Goal: Task Accomplishment & Management: Use online tool/utility

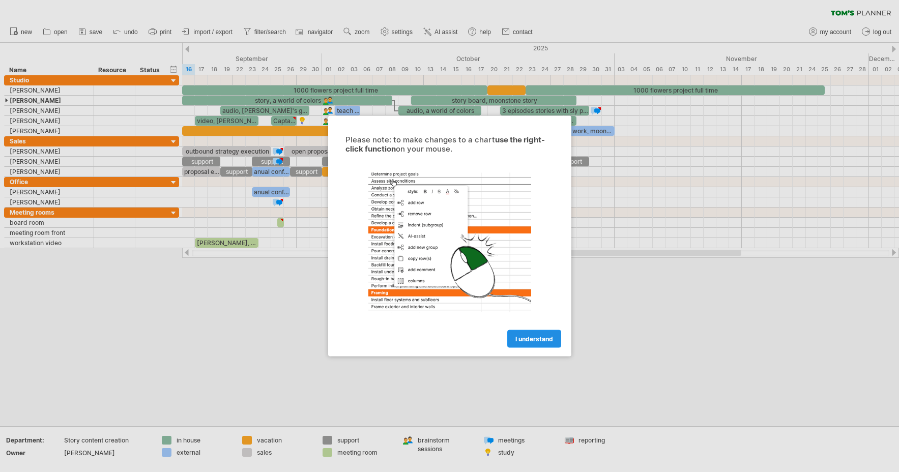
click at [540, 341] on span "I understand" at bounding box center [534, 339] width 38 height 8
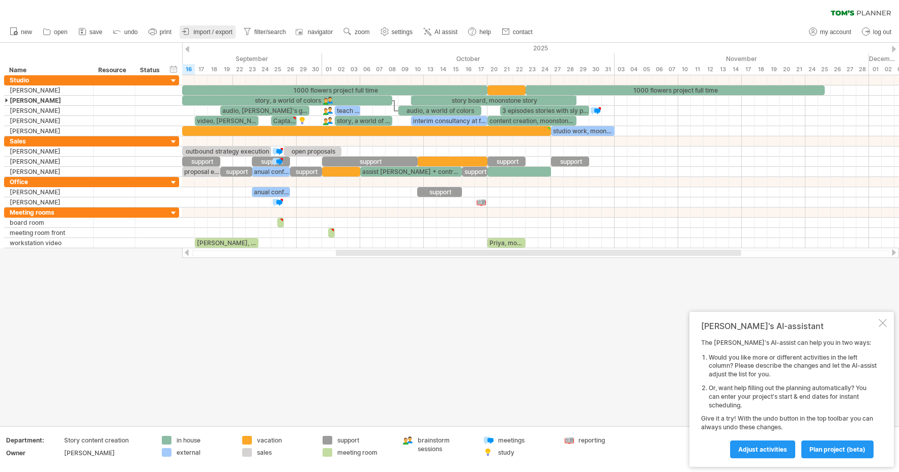
click at [220, 31] on span "import / export" at bounding box center [212, 31] width 39 height 7
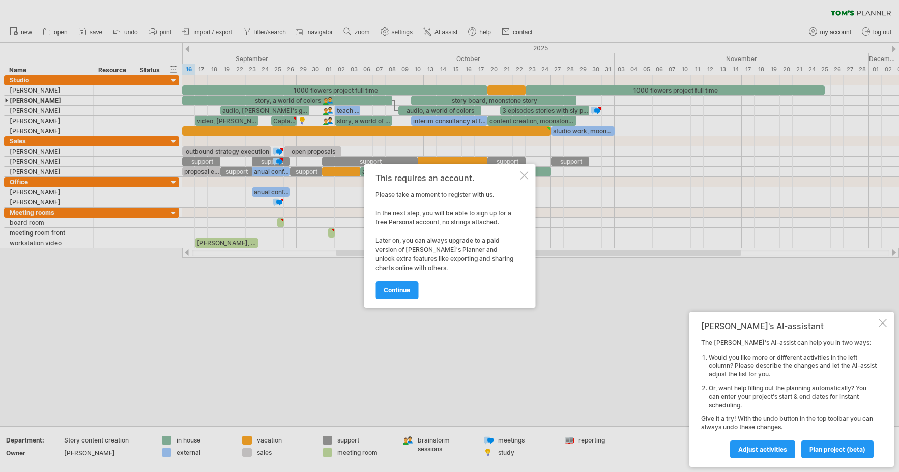
click at [525, 177] on div at bounding box center [524, 175] width 8 height 8
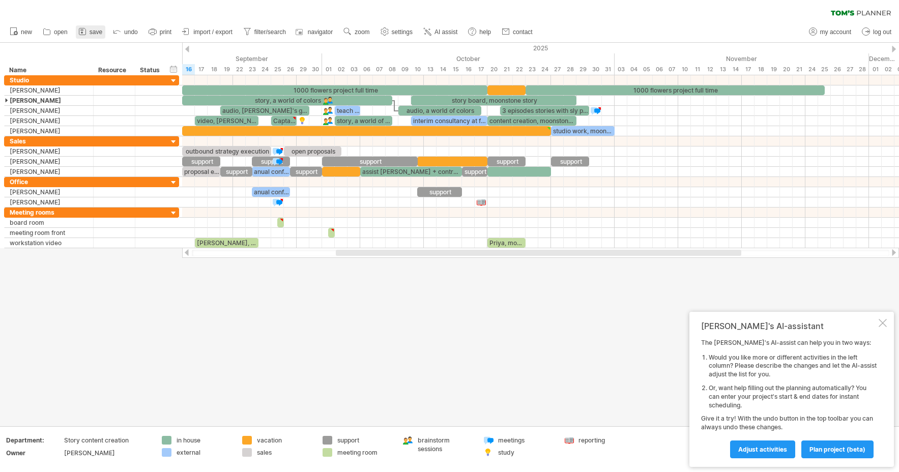
click at [101, 32] on span "save" at bounding box center [95, 31] width 13 height 7
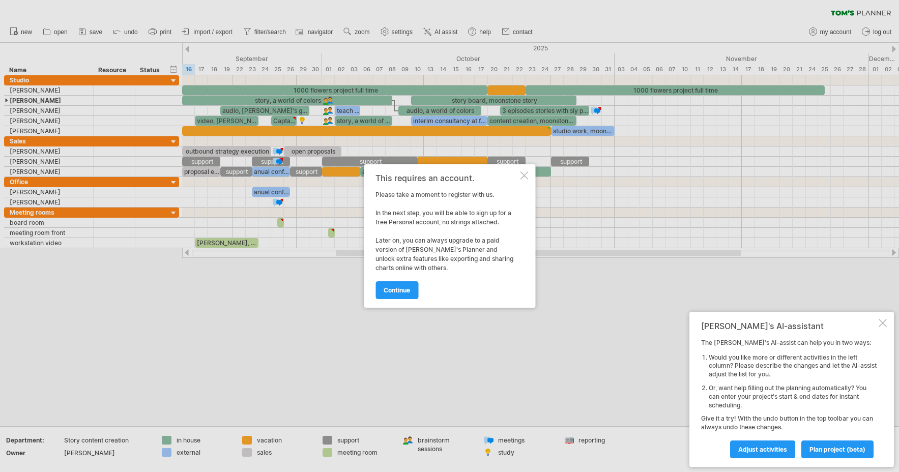
click at [528, 176] on div "This requires an account. Please take a moment to register with us. In the next…" at bounding box center [449, 235] width 171 height 143
click at [523, 178] on div at bounding box center [524, 175] width 8 height 8
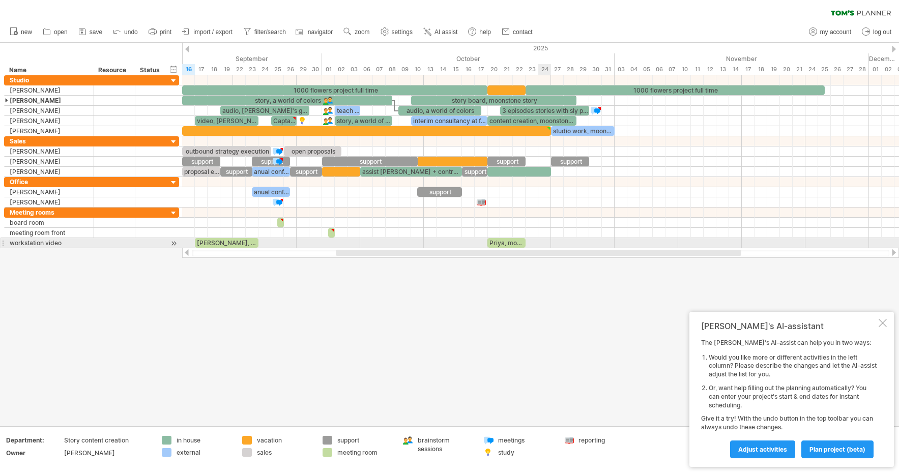
click at [540, 240] on div at bounding box center [540, 243] width 716 height 10
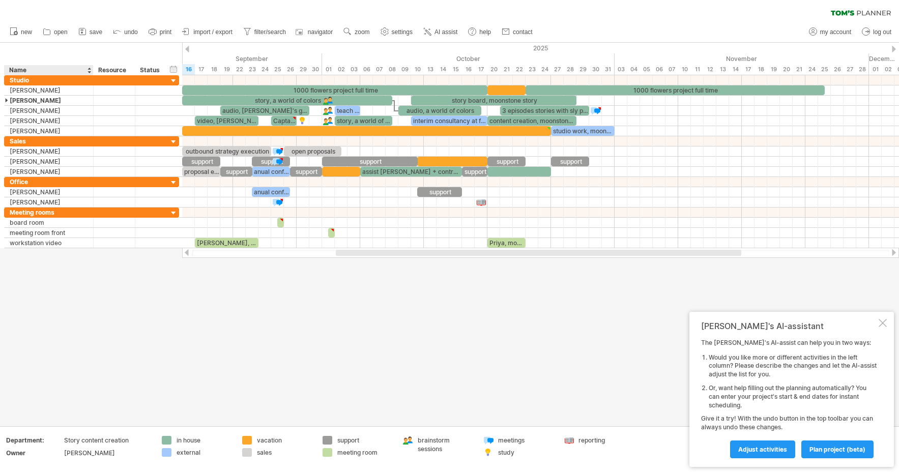
click at [64, 254] on div at bounding box center [449, 234] width 899 height 383
click at [80, 271] on div "add row Ctrl+Enter Cmd+Enter" at bounding box center [103, 269] width 105 height 16
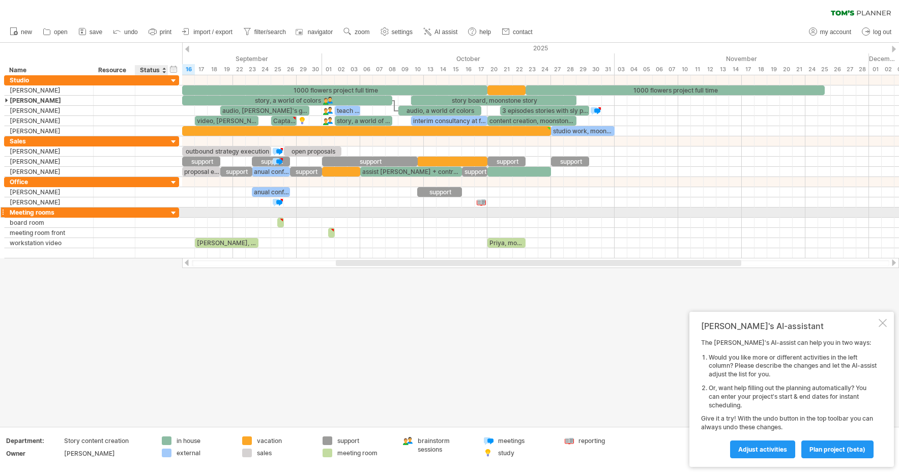
click at [174, 212] on div at bounding box center [174, 213] width 10 height 10
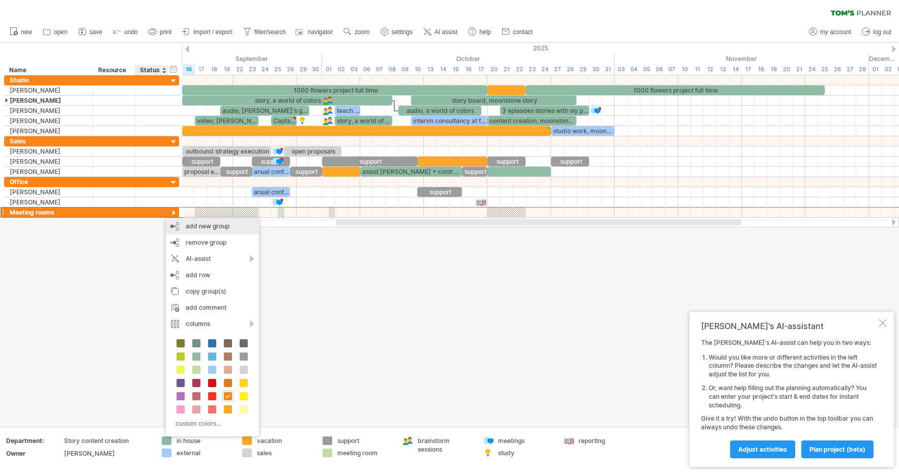
click at [201, 224] on div "add new group" at bounding box center [212, 226] width 93 height 16
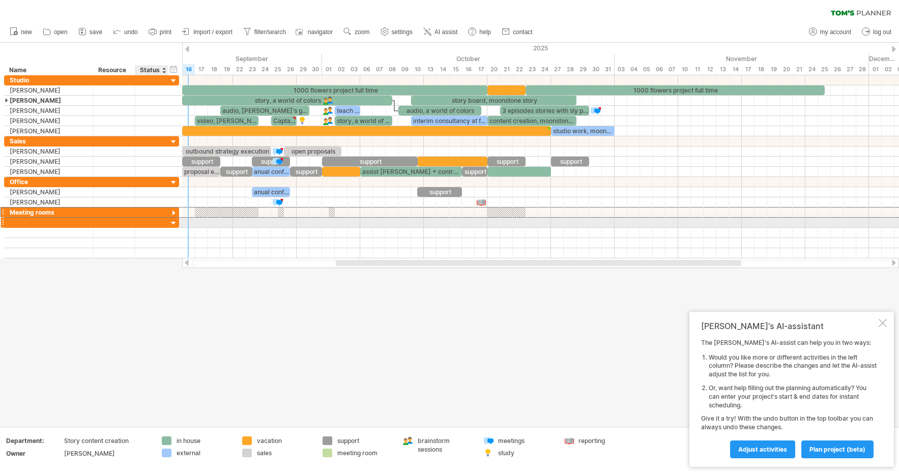
click at [174, 225] on div at bounding box center [174, 224] width 10 height 10
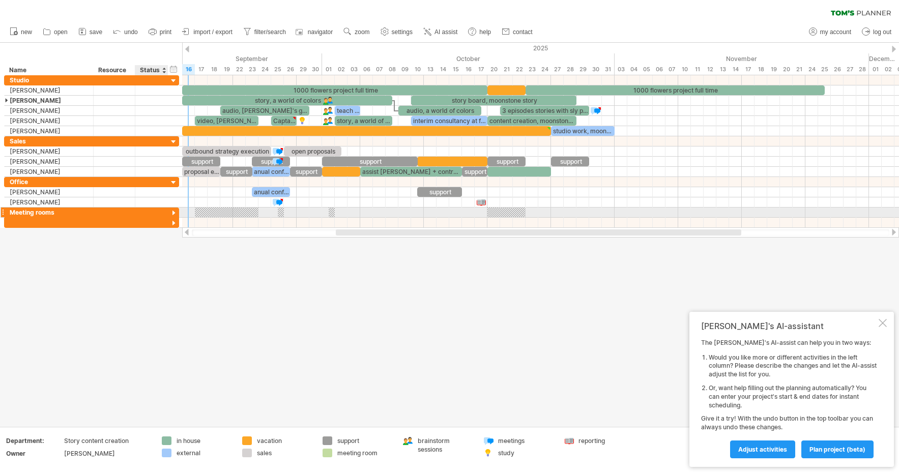
click at [176, 213] on div at bounding box center [174, 213] width 10 height 10
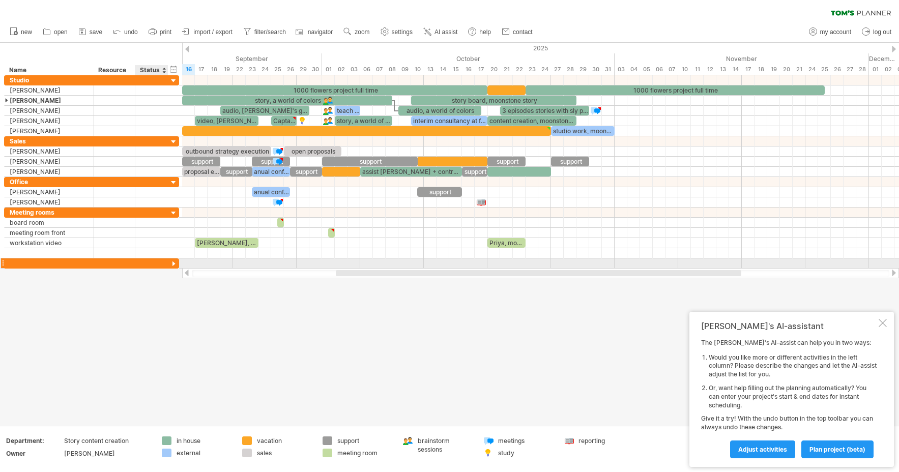
click at [173, 264] on div at bounding box center [174, 264] width 10 height 10
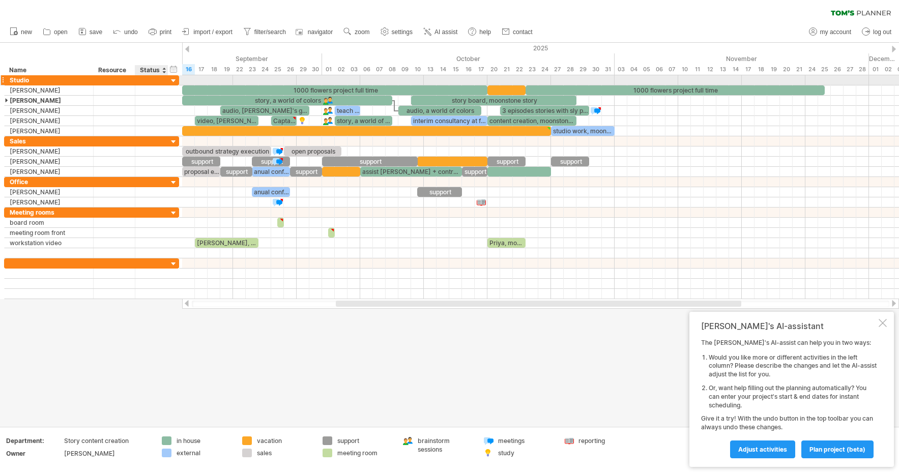
click at [175, 78] on div at bounding box center [174, 81] width 10 height 10
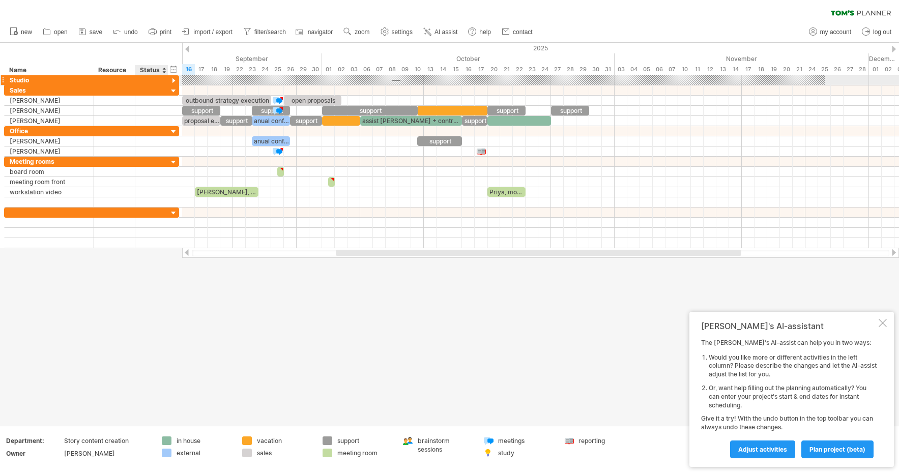
click at [172, 80] on div at bounding box center [174, 81] width 10 height 10
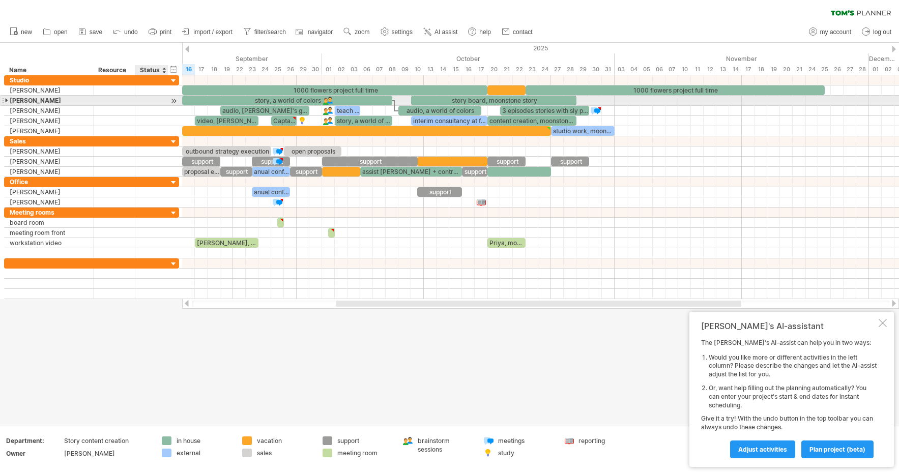
click at [157, 101] on div at bounding box center [151, 101] width 22 height 10
click at [176, 103] on div at bounding box center [174, 101] width 10 height 11
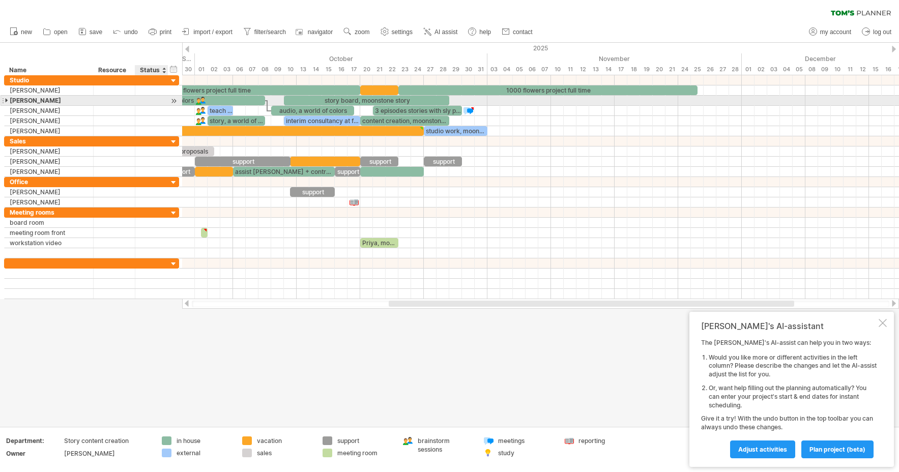
click at [175, 103] on div at bounding box center [174, 101] width 10 height 11
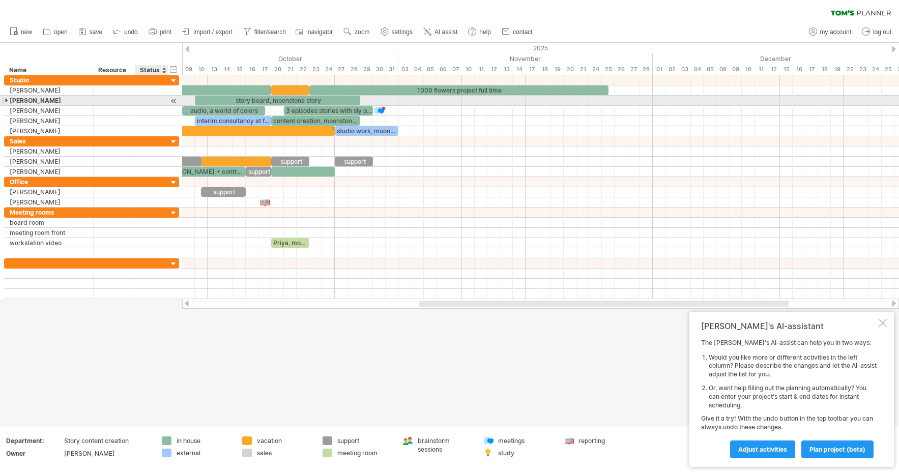
click at [173, 104] on div at bounding box center [174, 101] width 10 height 11
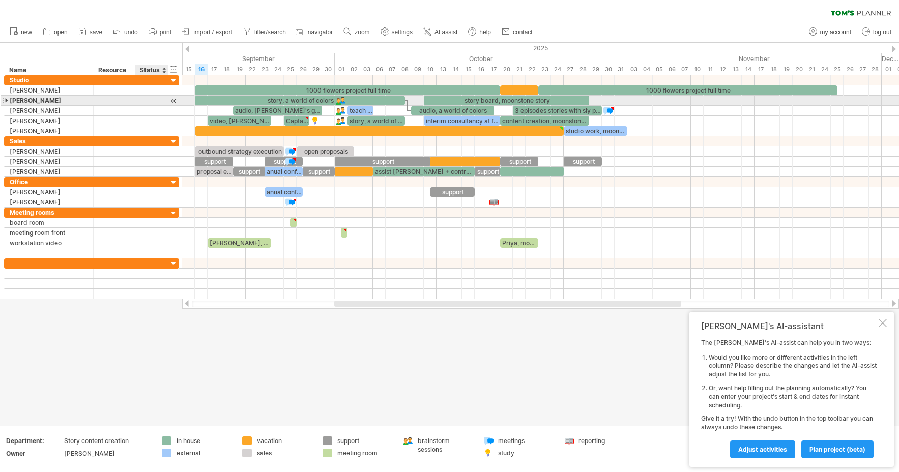
click at [173, 103] on div at bounding box center [174, 101] width 10 height 11
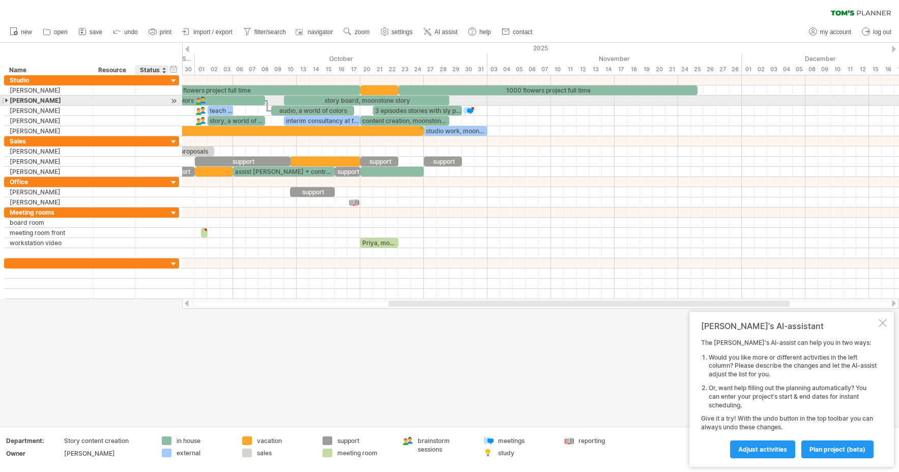
click at [173, 103] on div at bounding box center [174, 101] width 10 height 11
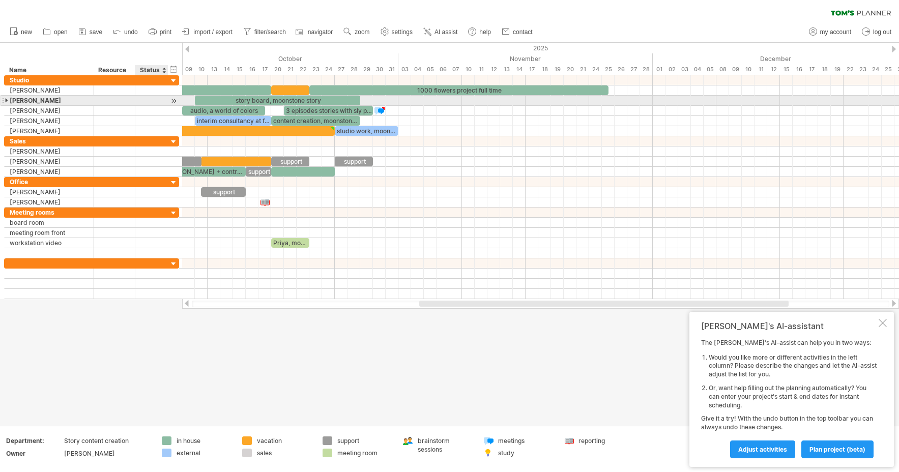
click at [173, 103] on div at bounding box center [174, 101] width 10 height 11
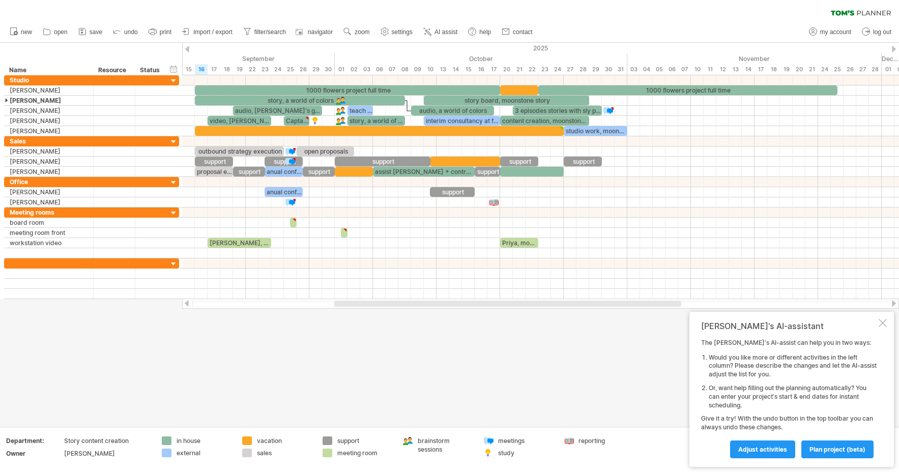
click at [881, 321] on div at bounding box center [882, 323] width 8 height 8
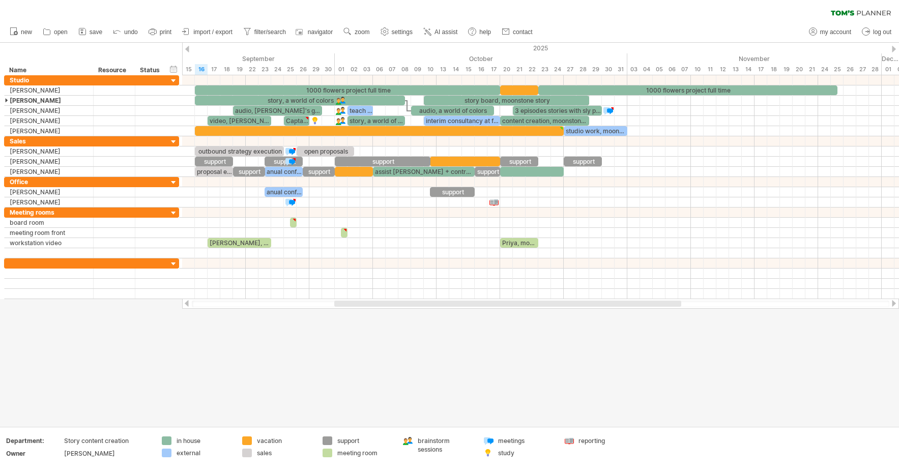
click at [186, 48] on div at bounding box center [187, 49] width 4 height 7
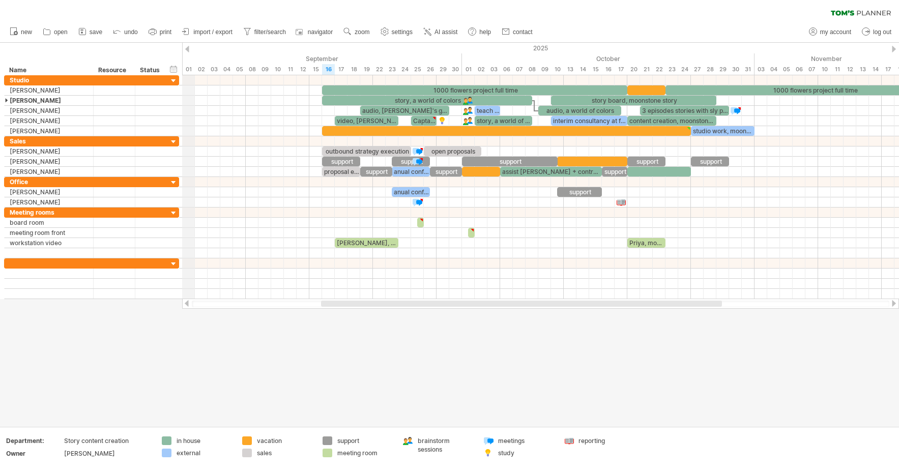
click at [190, 47] on div "2025" at bounding box center [359, 48] width 1881 height 11
click at [189, 48] on div "2025" at bounding box center [359, 48] width 1881 height 11
click at [328, 68] on div "timeline settings" at bounding box center [329, 67] width 75 height 16
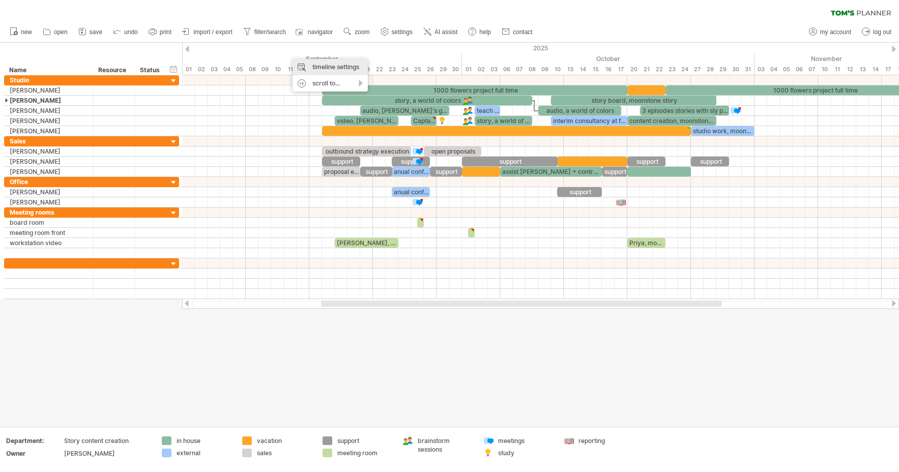
select select "*"
select select "**"
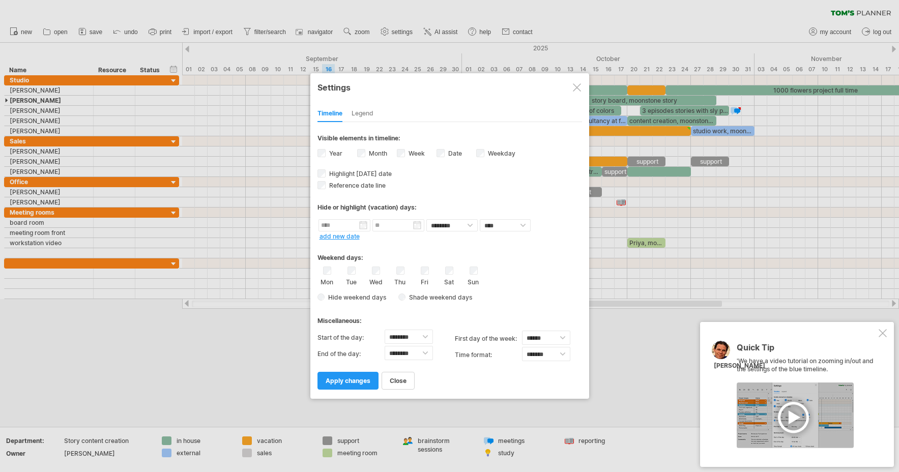
click at [366, 114] on div "Legend" at bounding box center [362, 114] width 22 height 16
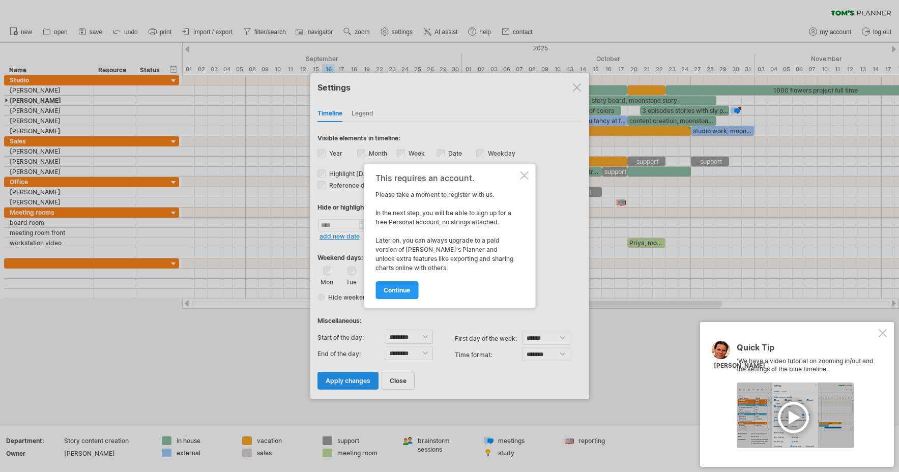
click at [526, 173] on div at bounding box center [524, 175] width 8 height 8
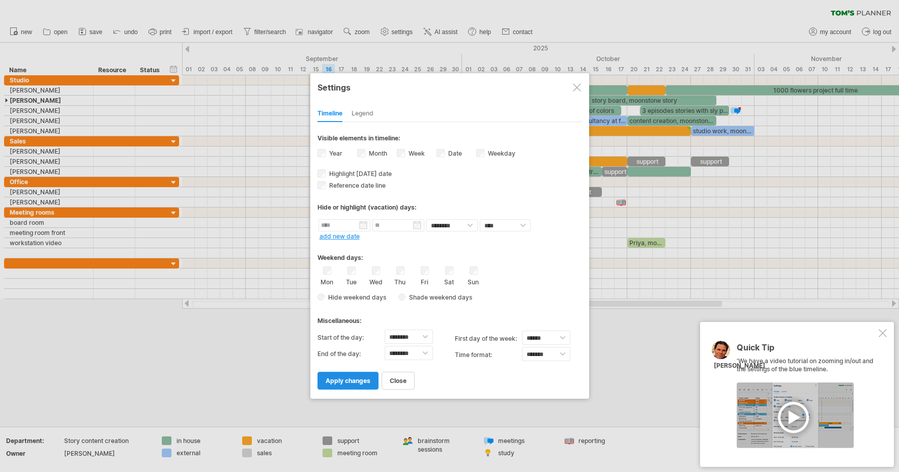
click at [343, 379] on span "apply changes" at bounding box center [347, 381] width 45 height 8
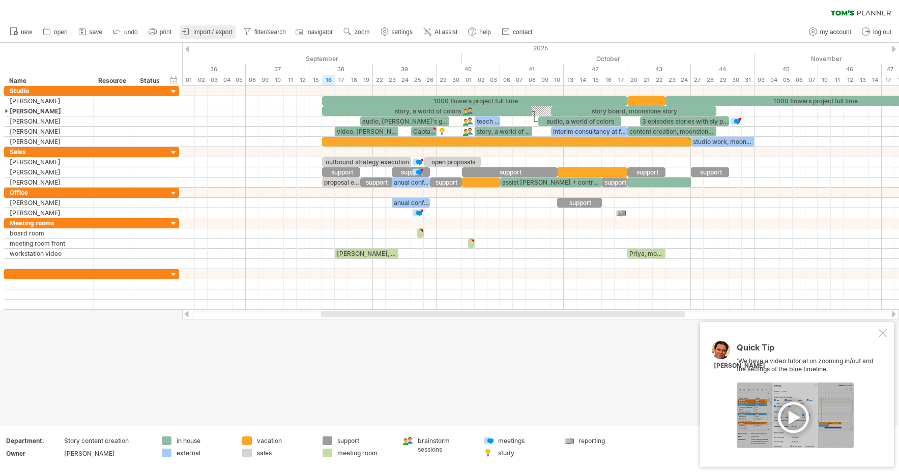
click at [203, 28] on span "import / export" at bounding box center [212, 31] width 39 height 7
